Goal: Task Accomplishment & Management: Use online tool/utility

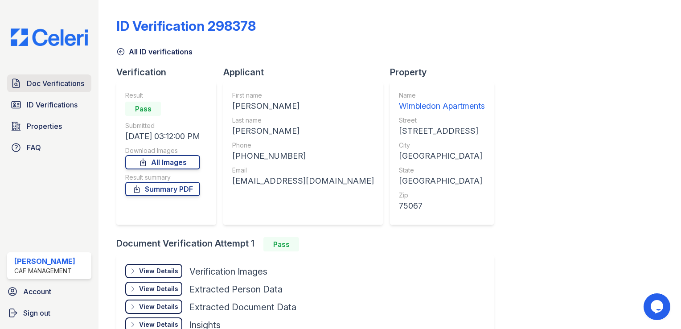
click at [59, 86] on span "Doc Verifications" at bounding box center [55, 83] width 57 height 11
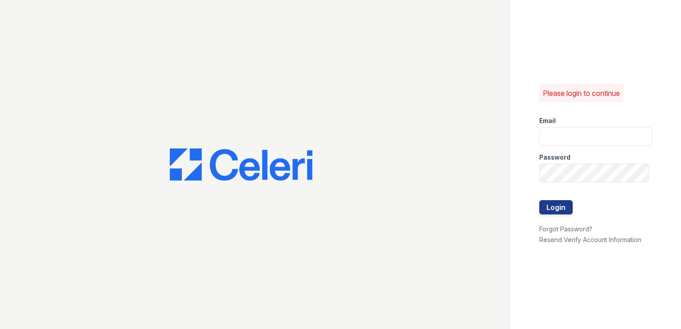
type input "[DOMAIN_NAME][EMAIL_ADDRESS][DOMAIN_NAME]"
click at [559, 210] on button "Login" at bounding box center [555, 207] width 33 height 14
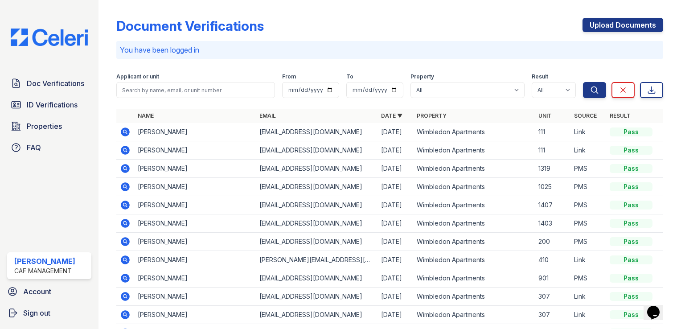
click at [125, 238] on icon at bounding box center [125, 241] width 11 height 11
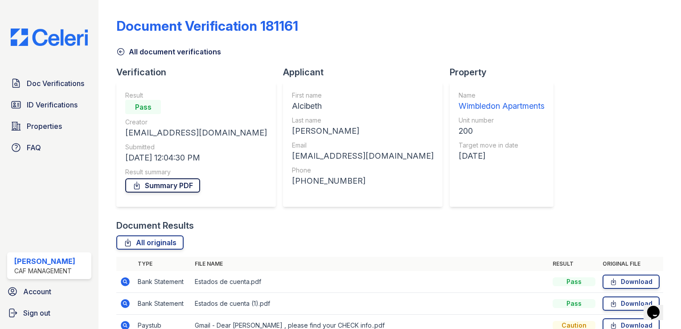
click at [173, 188] on link "Summary PDF" at bounding box center [162, 185] width 75 height 14
click at [47, 102] on span "ID Verifications" at bounding box center [52, 104] width 51 height 11
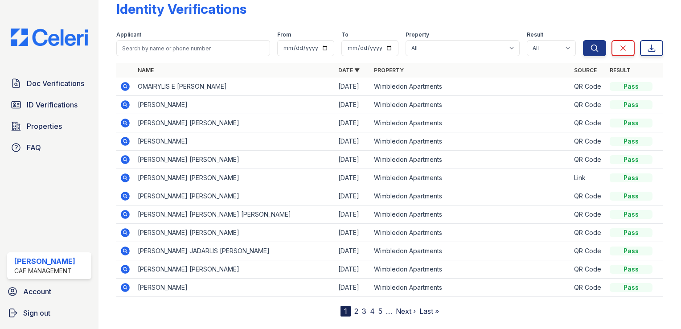
scroll to position [33, 0]
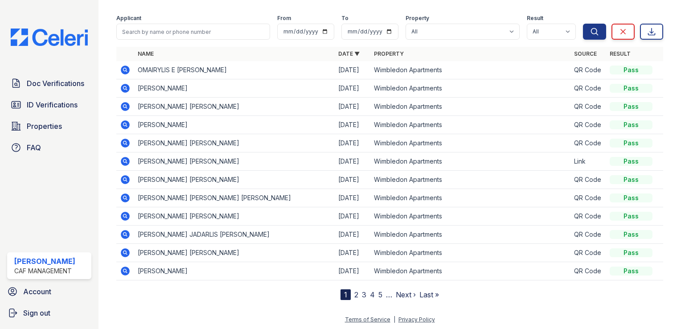
click at [358, 295] on nav "1 2 3 4 5 … Next › Last »" at bounding box center [389, 294] width 98 height 11
click at [349, 290] on nav "1 2 3 4 5 … Next › Last »" at bounding box center [389, 294] width 98 height 11
click at [354, 295] on link "2" at bounding box center [356, 294] width 4 height 9
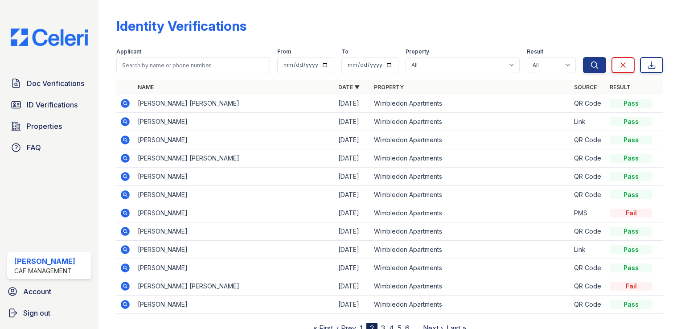
click at [124, 121] on icon at bounding box center [124, 121] width 2 height 2
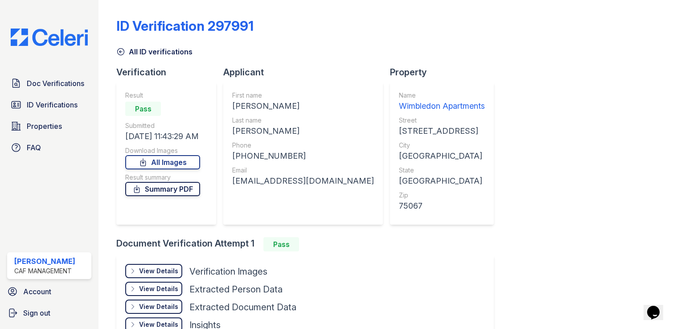
click at [177, 184] on link "Summary PDF" at bounding box center [162, 189] width 75 height 14
click at [172, 163] on link "All Images" at bounding box center [162, 162] width 75 height 14
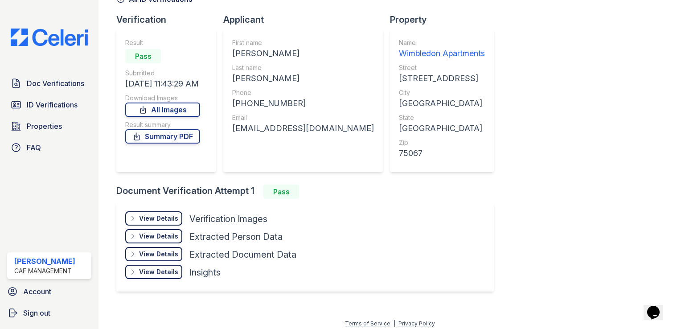
scroll to position [56, 0]
